Goal: Task Accomplishment & Management: Manage account settings

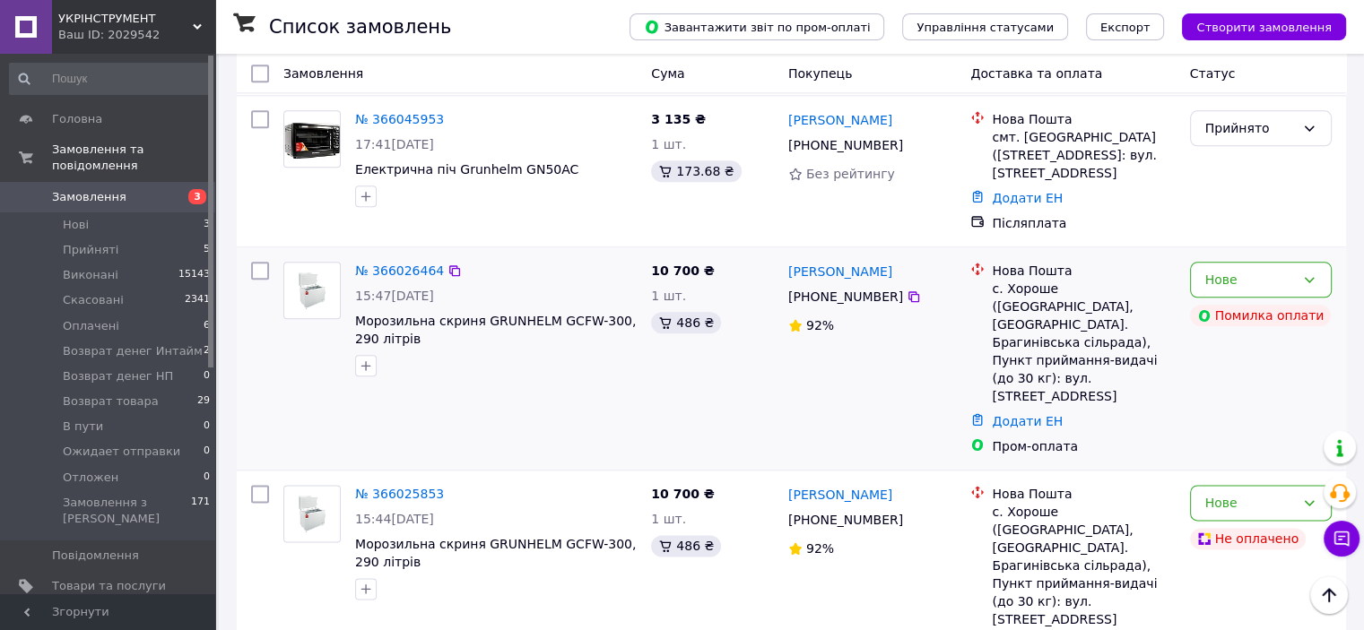
scroll to position [1914, 0]
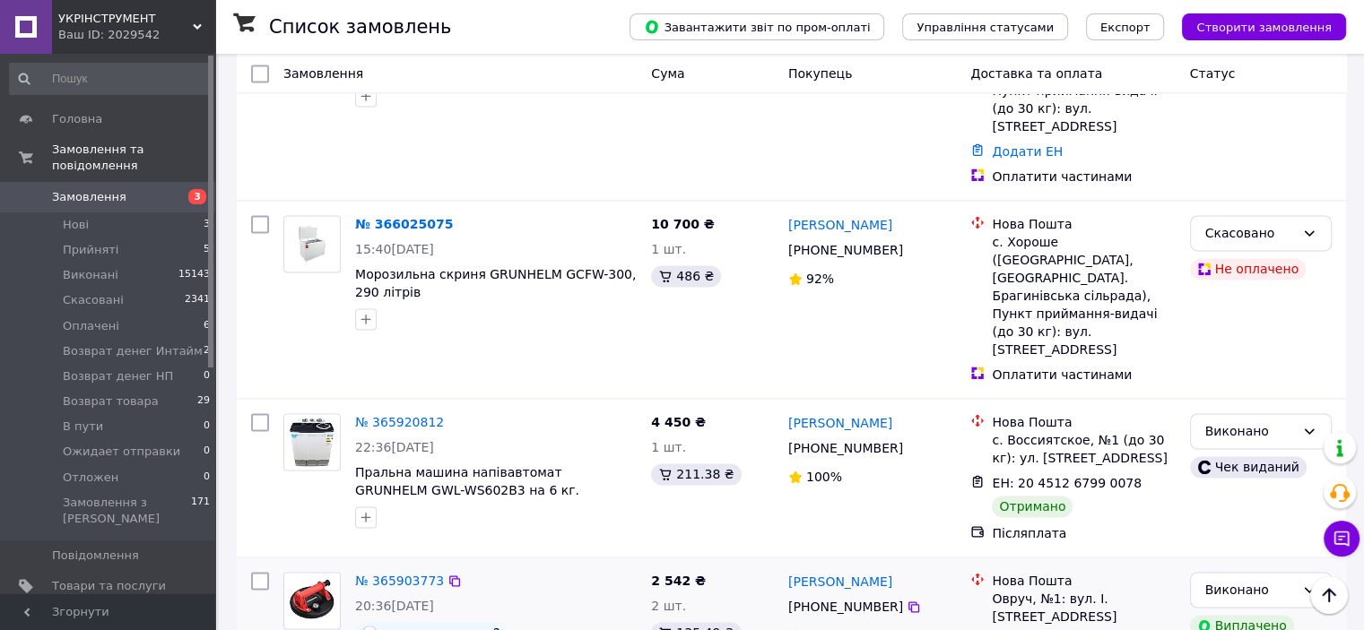
scroll to position [2511, 0]
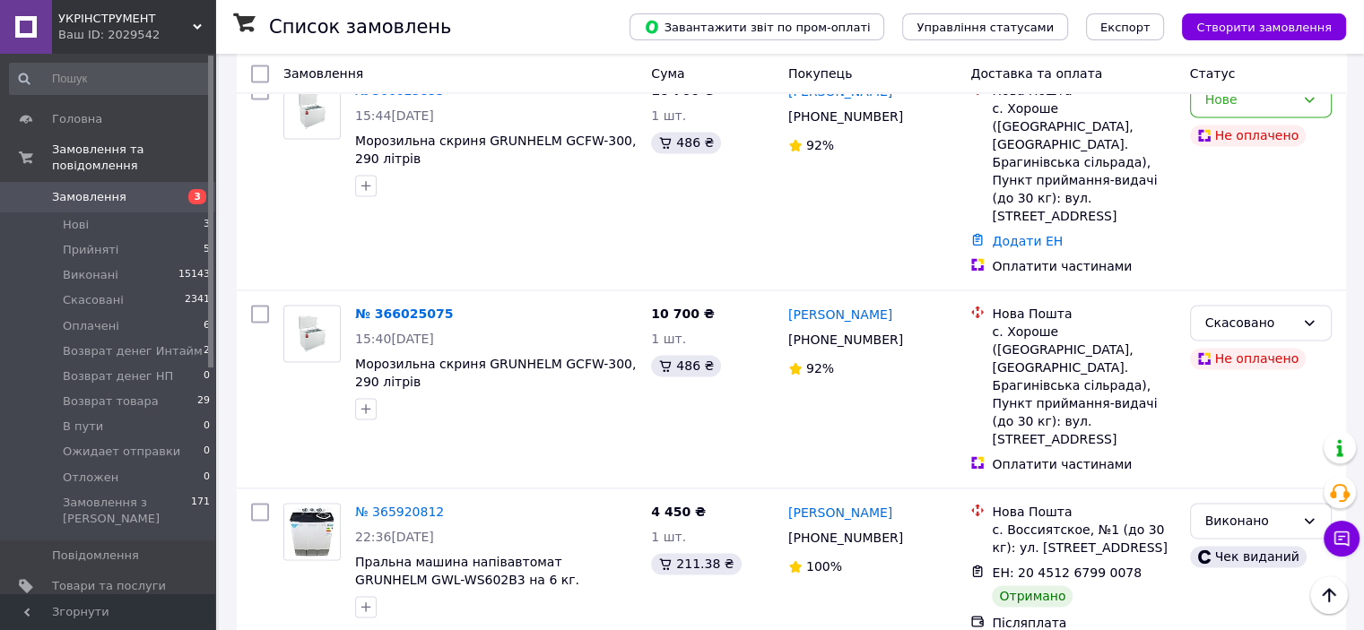
click at [1147, 568] on icon at bounding box center [1152, 573] width 11 height 11
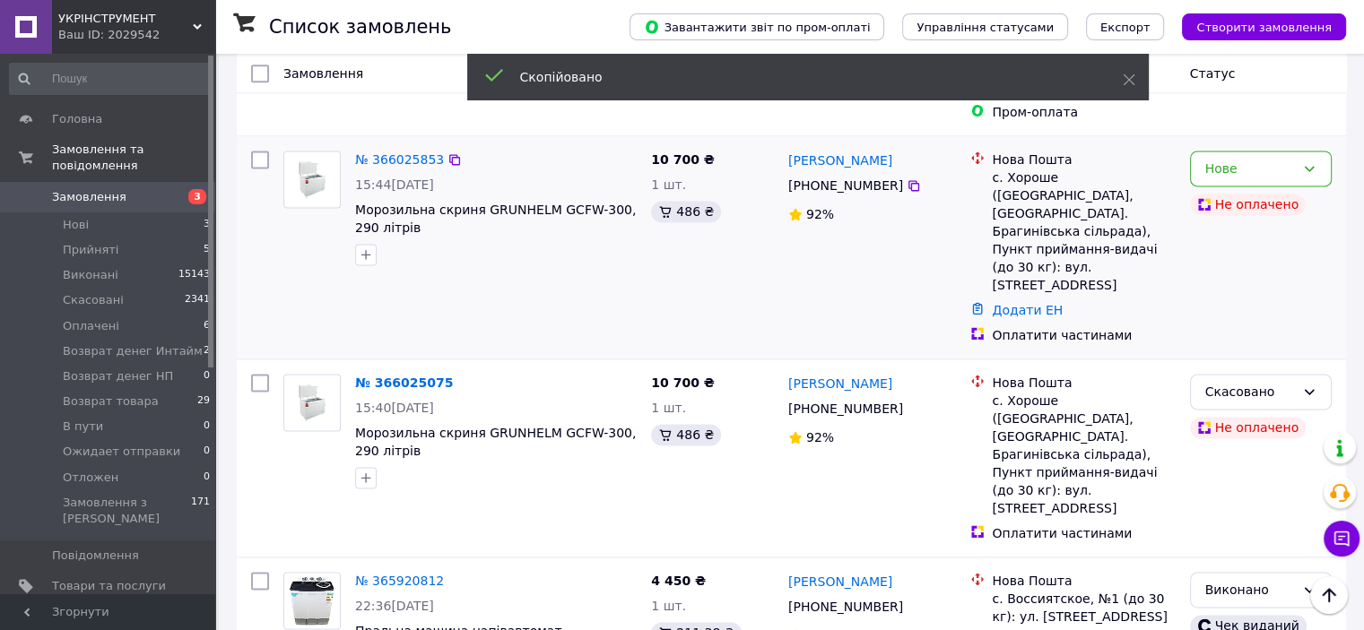
scroll to position [2332, 0]
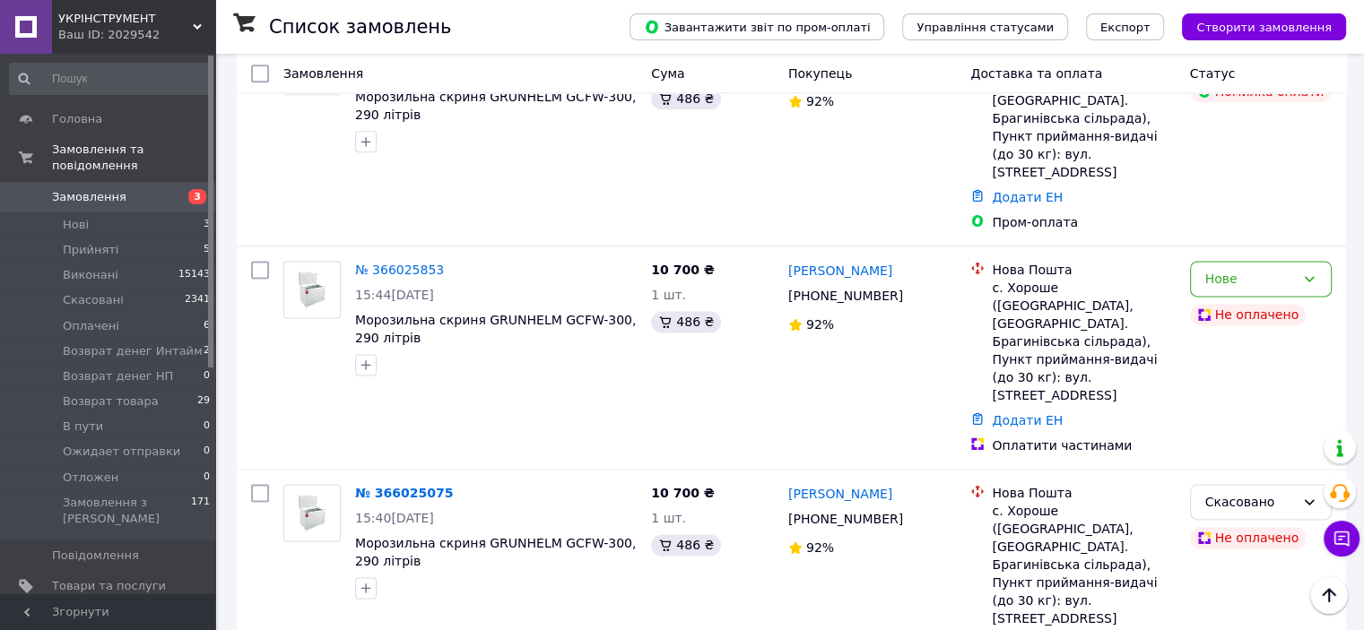
drag, startPoint x: 352, startPoint y: 492, endPoint x: 439, endPoint y: 498, distance: 88.1
copy span "GWL-WS602B3"
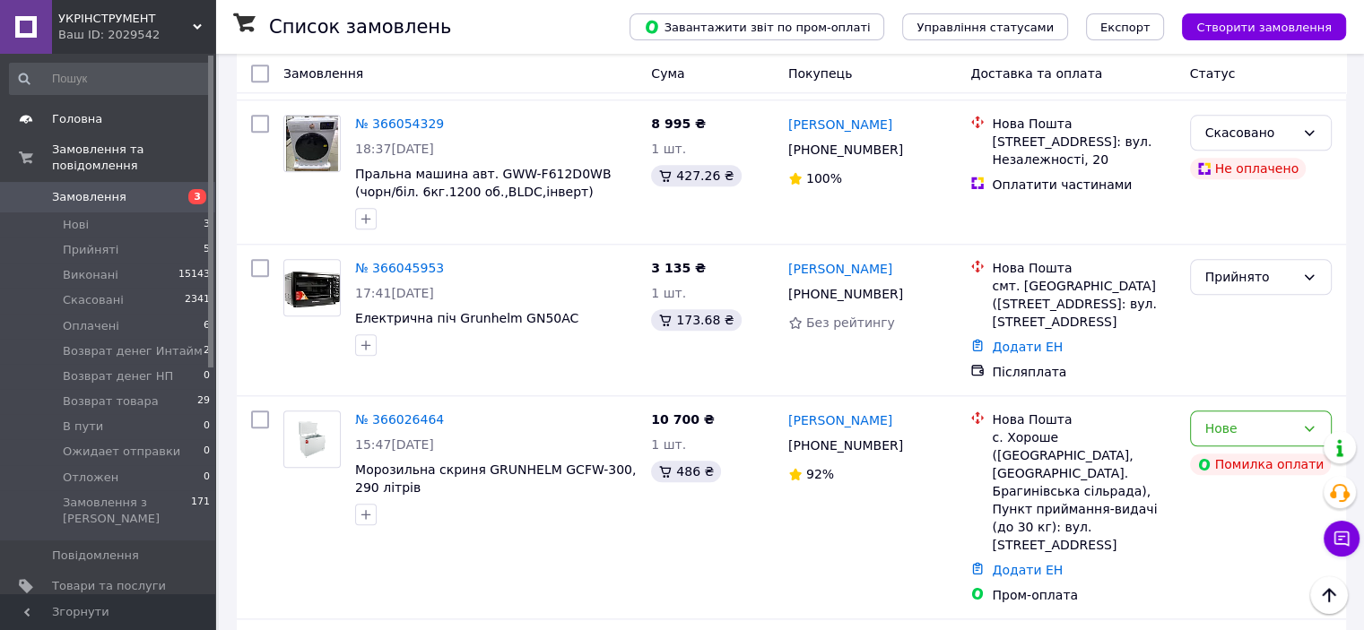
scroll to position [1883, 0]
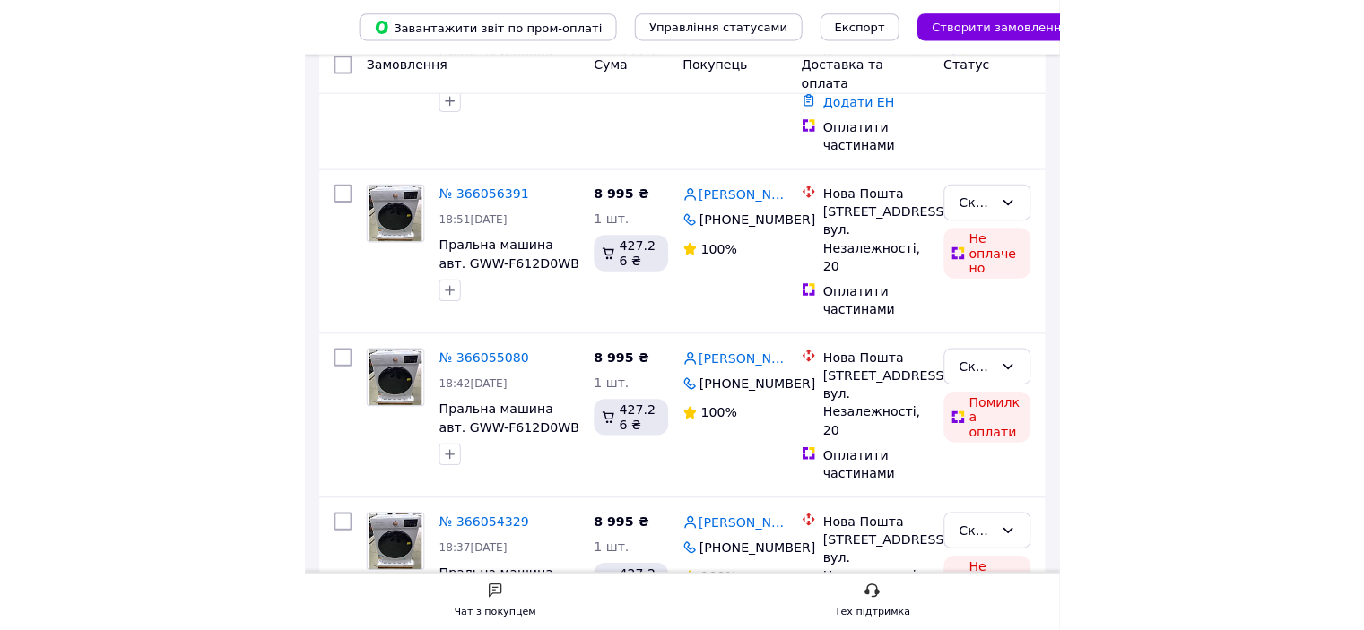
scroll to position [1748, 0]
